Goal: Task Accomplishment & Management: Manage account settings

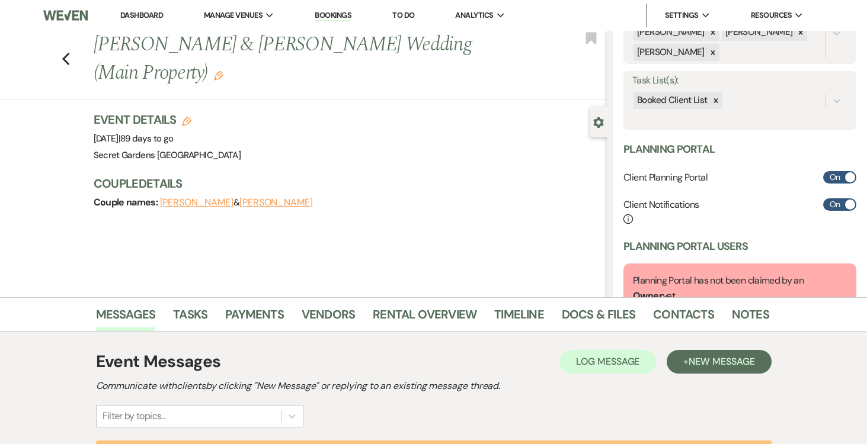
click at [156, 18] on link "Dashboard" at bounding box center [141, 15] width 43 height 10
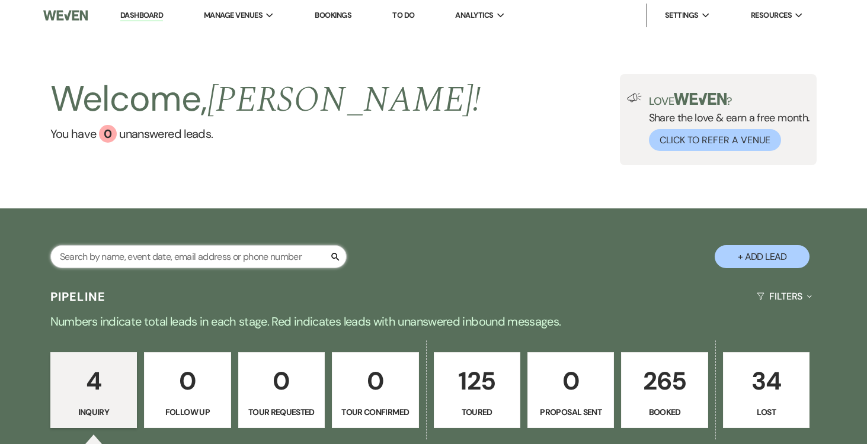
click at [262, 255] on input "text" at bounding box center [198, 256] width 296 height 23
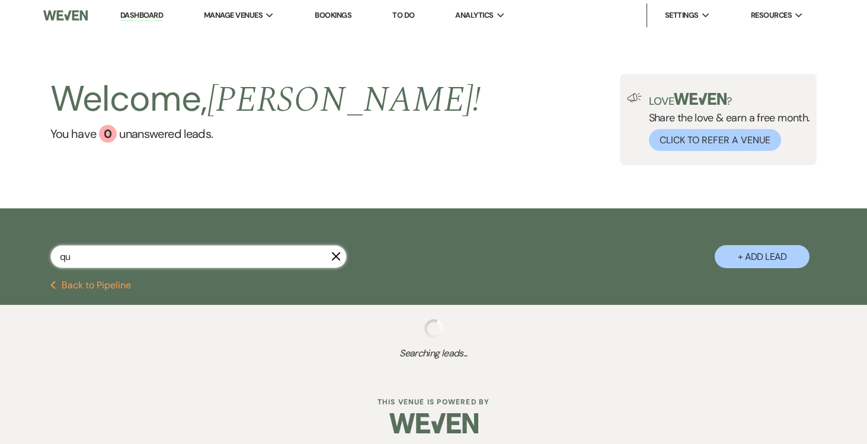
type input "qui"
select select "5"
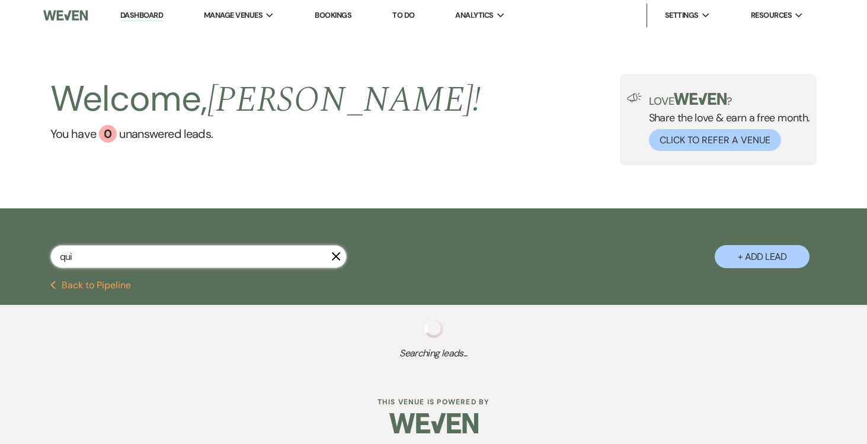
select select "8"
select select "4"
select select "5"
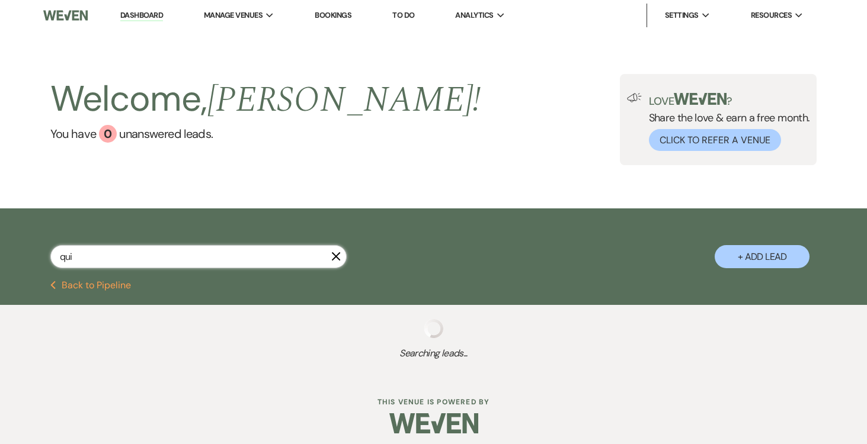
select select "8"
select select "11"
select select "5"
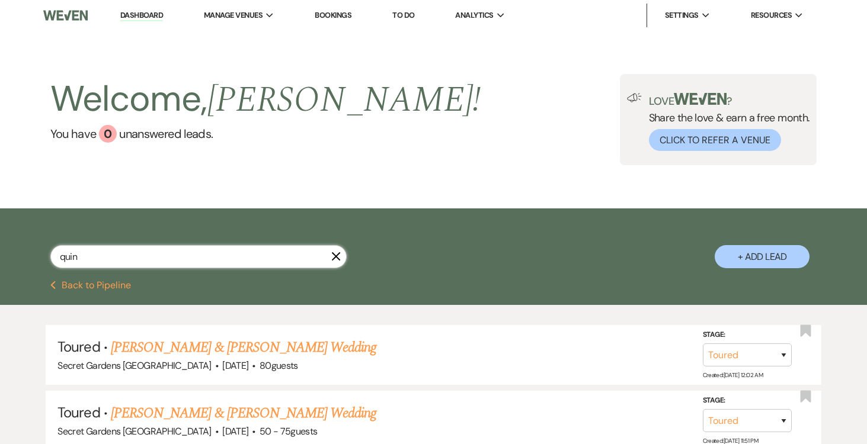
type input "[PERSON_NAME]"
select select "8"
select select "4"
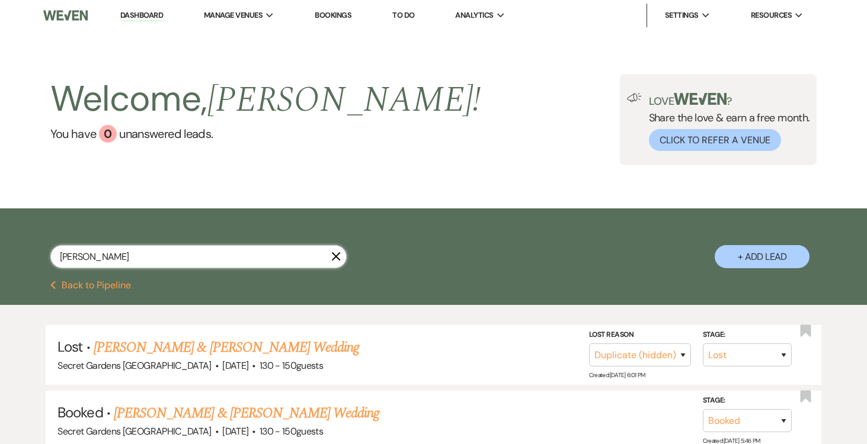
type input "[PERSON_NAME]"
click at [230, 342] on link "[PERSON_NAME] & [PERSON_NAME] Wedding" at bounding box center [226, 347] width 265 height 21
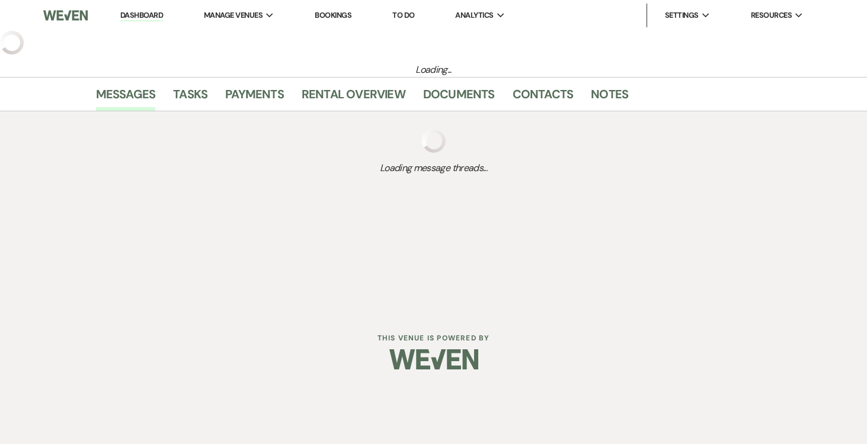
select select "8"
select select "4"
select select "6"
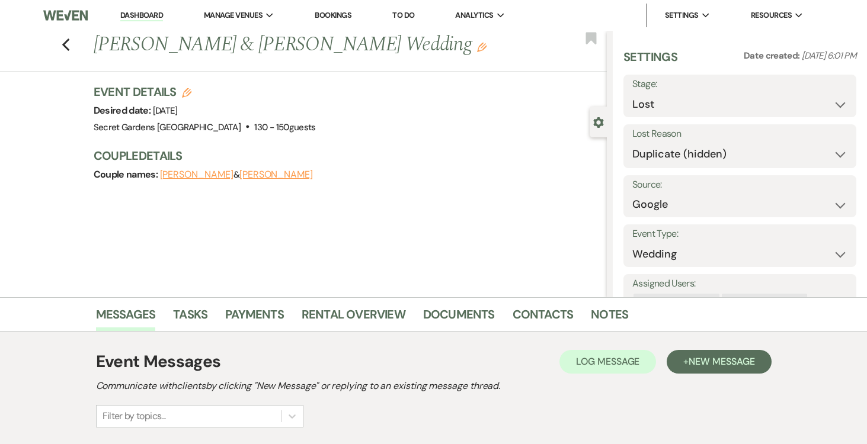
scroll to position [81, 0]
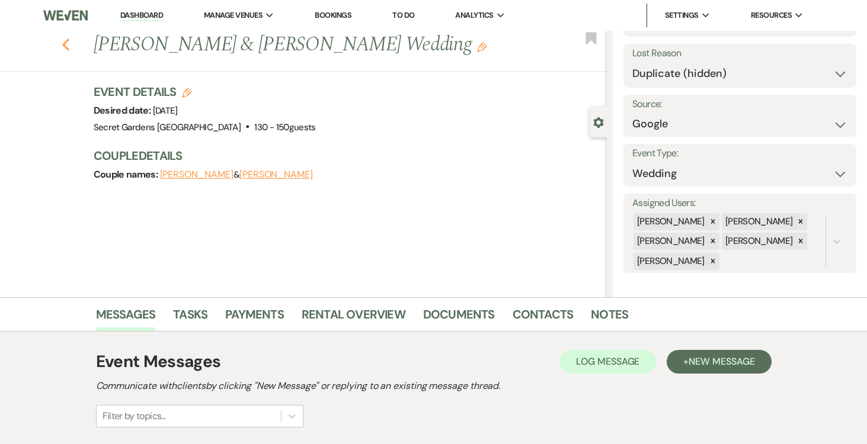
click at [66, 45] on icon "Previous" at bounding box center [66, 45] width 9 height 14
select select "8"
select select "4"
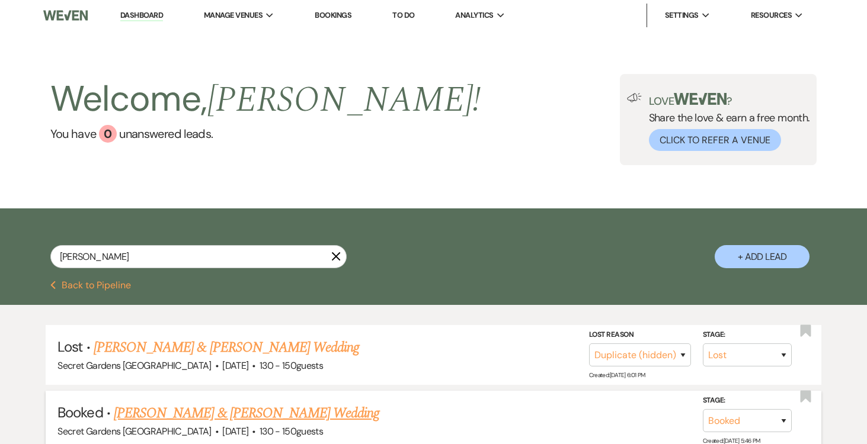
click at [294, 417] on link "[PERSON_NAME] & [PERSON_NAME] Wedding" at bounding box center [246, 413] width 265 height 21
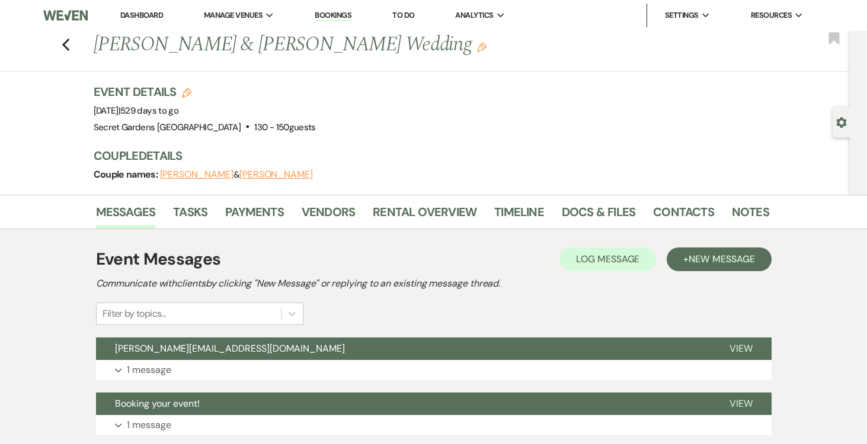
click at [837, 120] on use "button" at bounding box center [841, 122] width 10 height 11
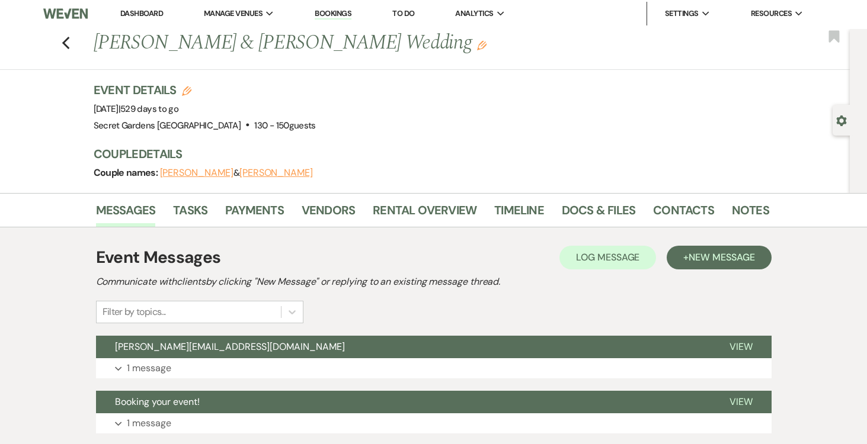
select select "6"
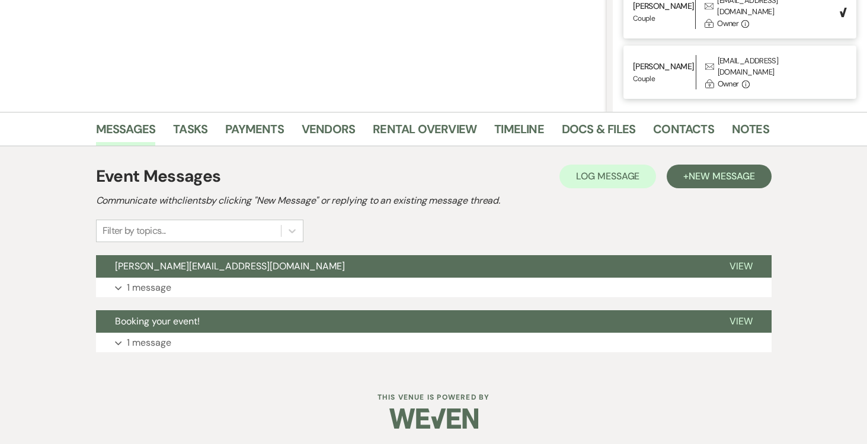
scroll to position [188, 0]
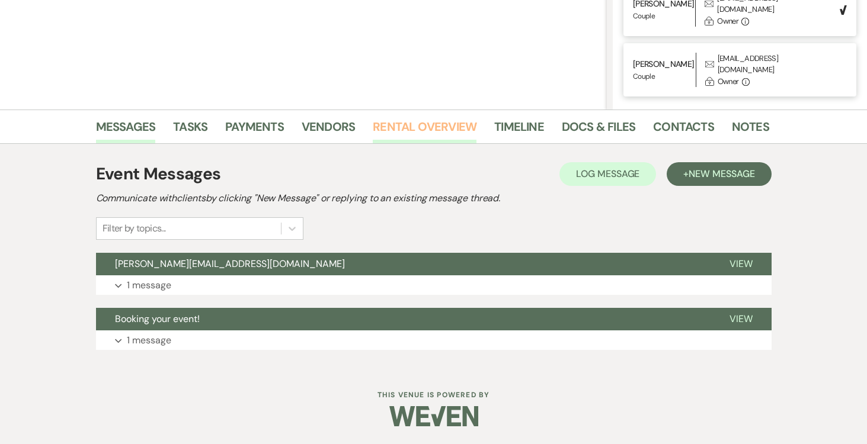
click at [425, 121] on link "Rental Overview" at bounding box center [425, 130] width 104 height 26
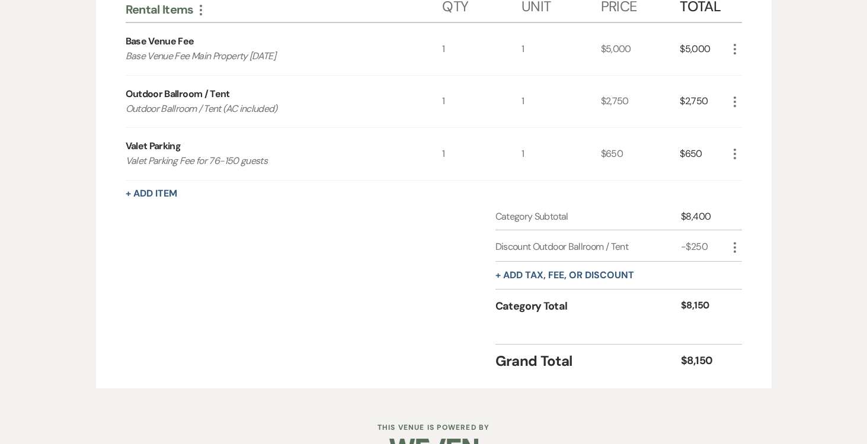
scroll to position [463, 0]
